Goal: Check status: Check status

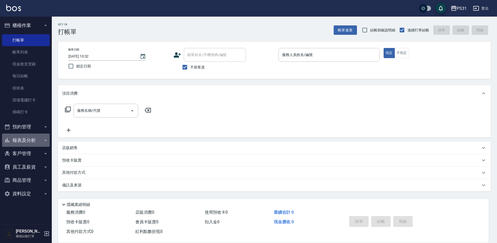
click at [35, 140] on button "報表及分析" at bounding box center [26, 139] width 48 height 13
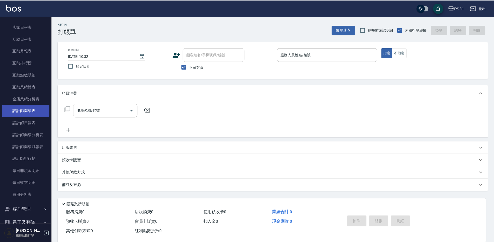
scroll to position [155, 0]
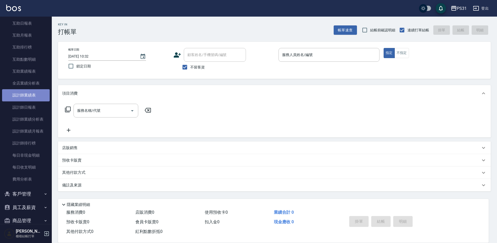
click at [26, 100] on link "設計師業績表" at bounding box center [26, 95] width 48 height 12
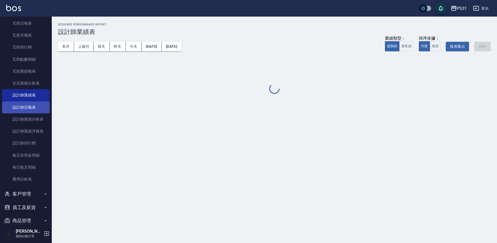
click at [25, 105] on link "設計師日報表" at bounding box center [26, 107] width 48 height 12
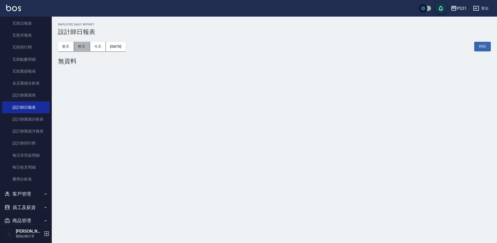
click at [85, 44] on button "昨天" at bounding box center [82, 47] width 16 height 10
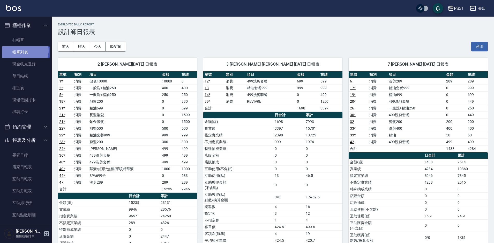
click at [23, 50] on link "帳單列表" at bounding box center [26, 52] width 48 height 12
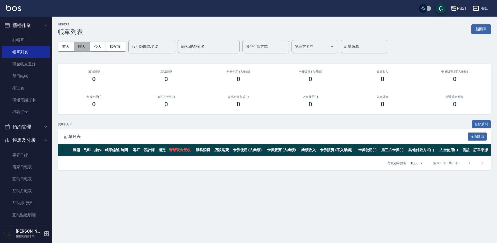
click at [80, 46] on button "昨天" at bounding box center [82, 47] width 16 height 10
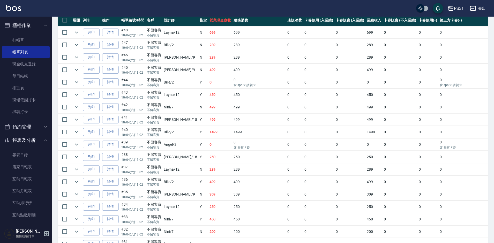
scroll to position [26, 0]
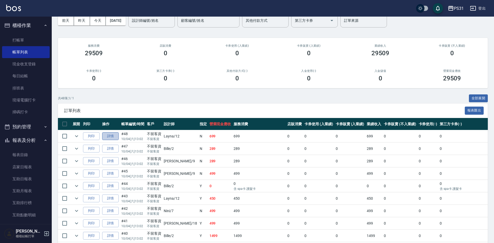
click at [110, 135] on link "詳情" at bounding box center [110, 136] width 17 height 8
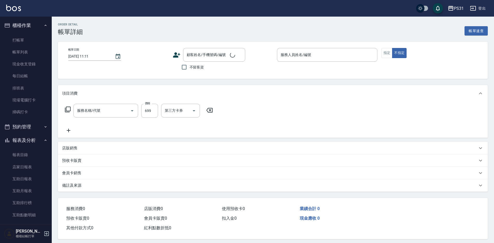
type input "[DATE] 13:02"
checkbox input "true"
type input "Layna-12"
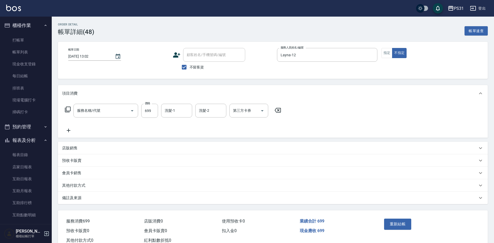
type input "499洗剪套餐(2499)"
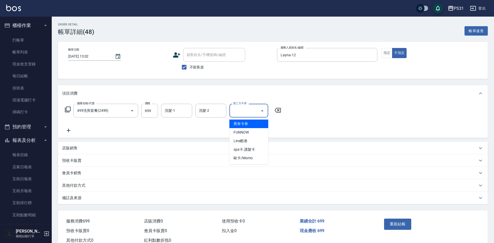
click at [248, 114] on input "第三方卡券" at bounding box center [245, 110] width 26 height 9
click at [251, 125] on span "舊有卡券" at bounding box center [249, 123] width 39 height 9
type input "舊有卡券"
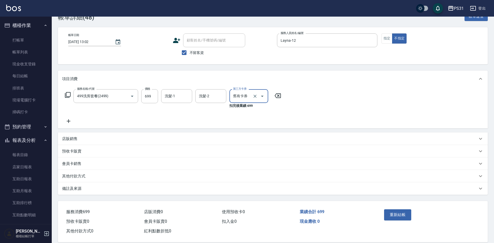
scroll to position [22, 0]
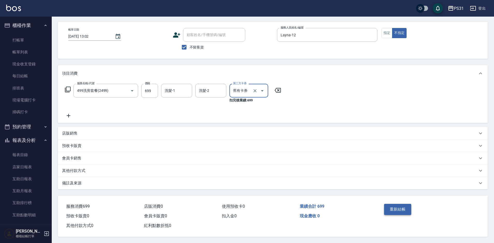
click at [398, 204] on button "重新結帳" at bounding box center [397, 208] width 27 height 11
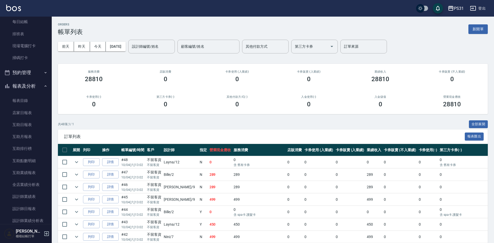
scroll to position [155, 0]
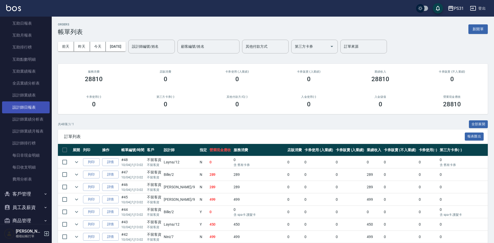
click at [34, 107] on link "設計師日報表" at bounding box center [26, 107] width 48 height 12
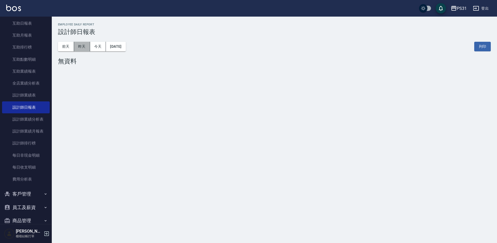
click at [86, 49] on button "昨天" at bounding box center [82, 47] width 16 height 10
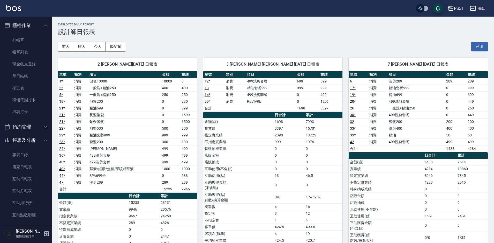
click at [19, 135] on button "報表及分析" at bounding box center [26, 139] width 48 height 13
click at [27, 141] on button "報表及分析" at bounding box center [26, 139] width 48 height 13
click at [34, 167] on link "店家日報表" at bounding box center [26, 167] width 48 height 12
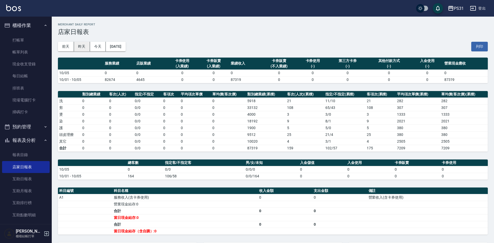
click at [85, 44] on button "昨天" at bounding box center [82, 47] width 16 height 10
